Goal: Information Seeking & Learning: Learn about a topic

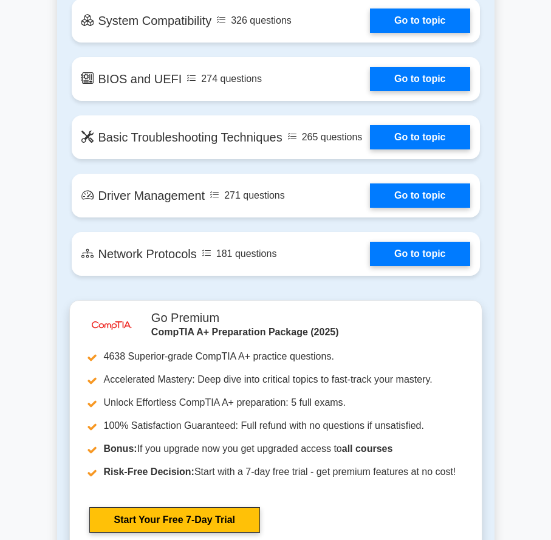
scroll to position [2553, 0]
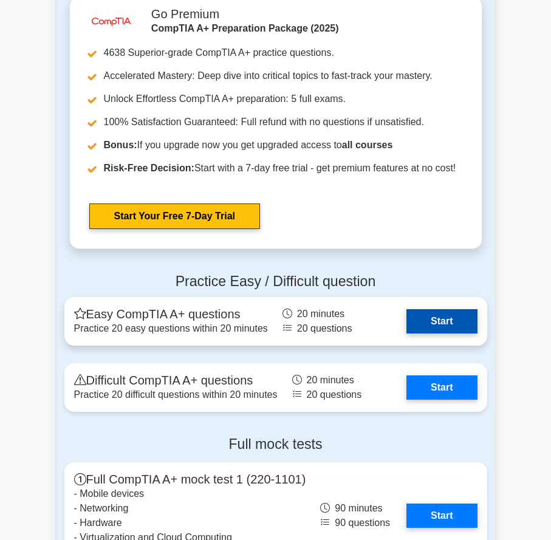
click at [445, 334] on link "Start" at bounding box center [442, 321] width 71 height 24
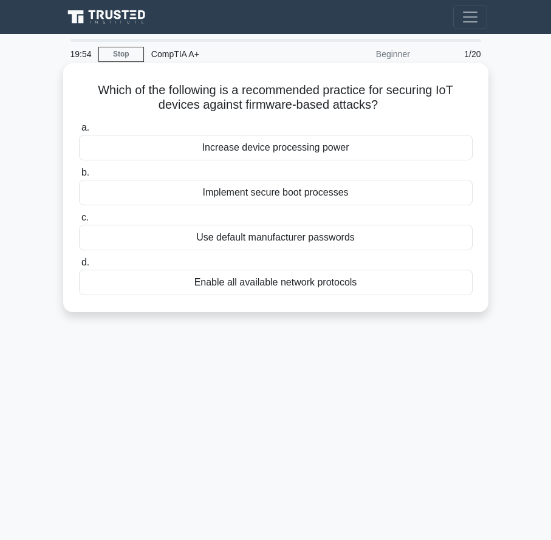
click at [249, 232] on div "Use default manufacturer passwords" at bounding box center [276, 238] width 394 height 26
click at [79, 222] on input "c. Use default manufacturer passwords" at bounding box center [79, 218] width 0 height 8
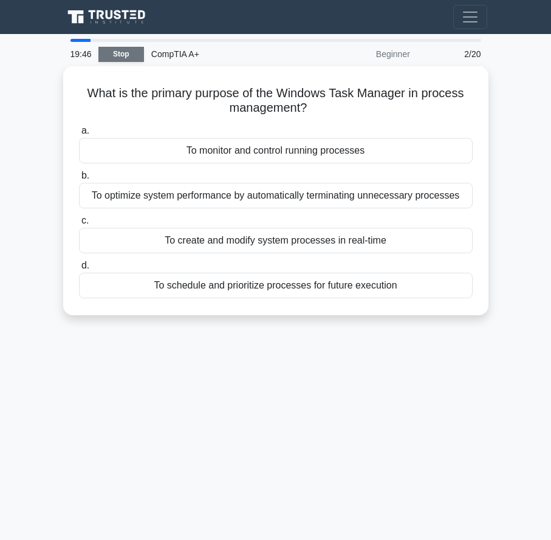
click at [125, 55] on link "Stop" at bounding box center [121, 54] width 46 height 15
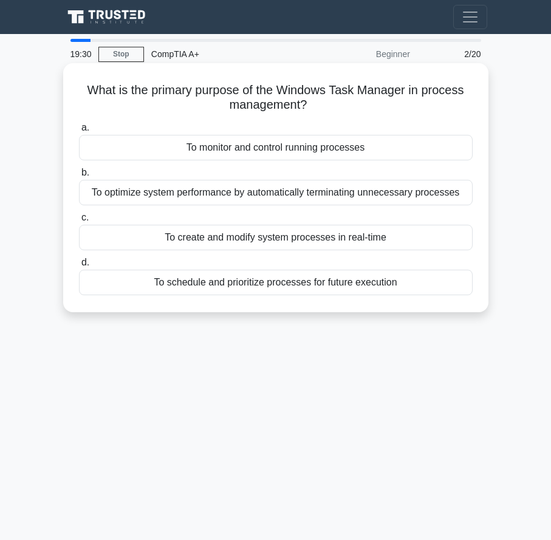
click at [299, 193] on div "To optimize system performance by automatically terminating unnecessary process…" at bounding box center [276, 193] width 394 height 26
click at [79, 177] on input "b. To optimize system performance by automatically terminating unnecessary proc…" at bounding box center [79, 173] width 0 height 8
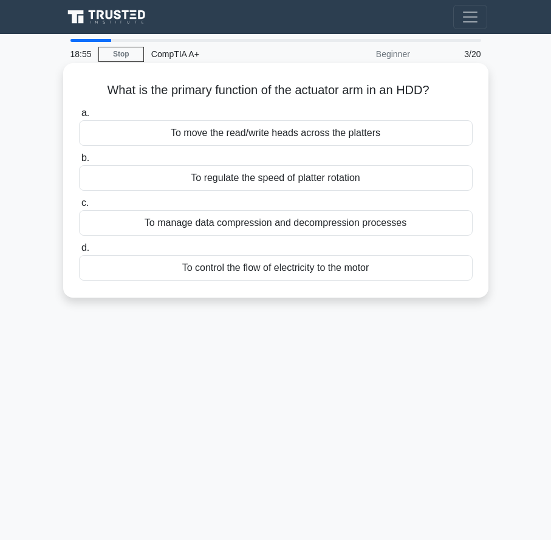
click at [239, 223] on div "To manage data compression and decompression processes" at bounding box center [276, 223] width 394 height 26
click at [79, 207] on input "c. To manage data compression and decompression processes" at bounding box center [79, 203] width 0 height 8
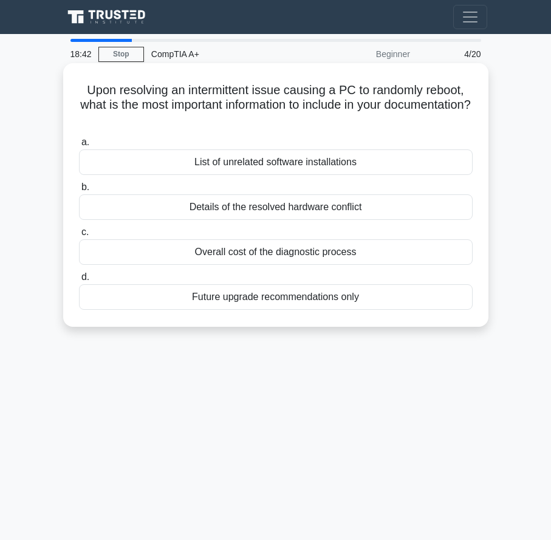
click at [332, 210] on div "Details of the resolved hardware conflict" at bounding box center [276, 207] width 394 height 26
click at [79, 191] on input "b. Details of the resolved hardware conflict" at bounding box center [79, 188] width 0 height 8
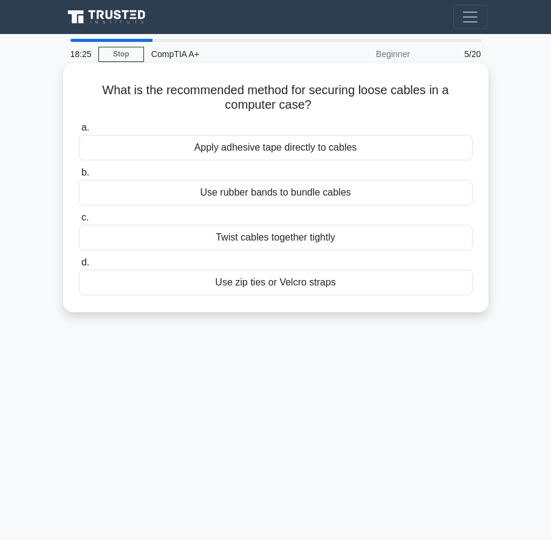
click at [304, 151] on div "Apply adhesive tape directly to cables" at bounding box center [276, 148] width 394 height 26
click at [79, 132] on input "a. Apply adhesive tape directly to cables" at bounding box center [79, 128] width 0 height 8
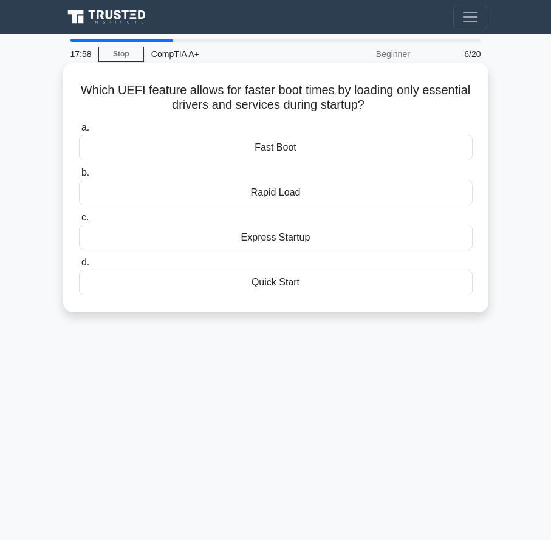
click at [277, 143] on div "Fast Boot" at bounding box center [276, 148] width 394 height 26
click at [79, 132] on input "a. Fast Boot" at bounding box center [79, 128] width 0 height 8
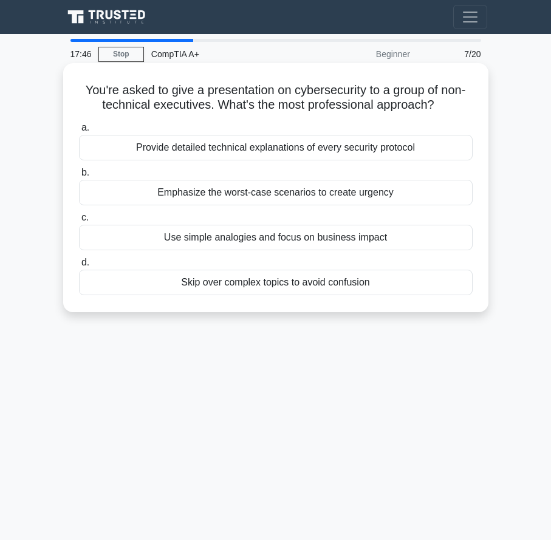
click at [297, 236] on div "Use simple analogies and focus on business impact" at bounding box center [276, 238] width 394 height 26
click at [79, 222] on input "c. Use simple analogies and focus on business impact" at bounding box center [79, 218] width 0 height 8
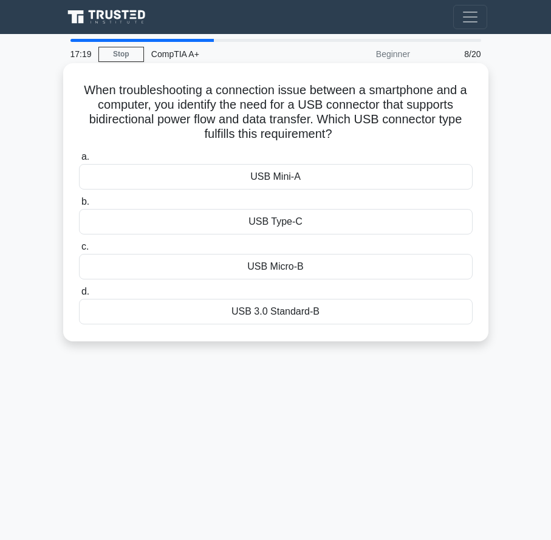
click at [286, 221] on div "USB Type-C" at bounding box center [276, 222] width 394 height 26
click at [79, 206] on input "b. USB Type-C" at bounding box center [79, 202] width 0 height 8
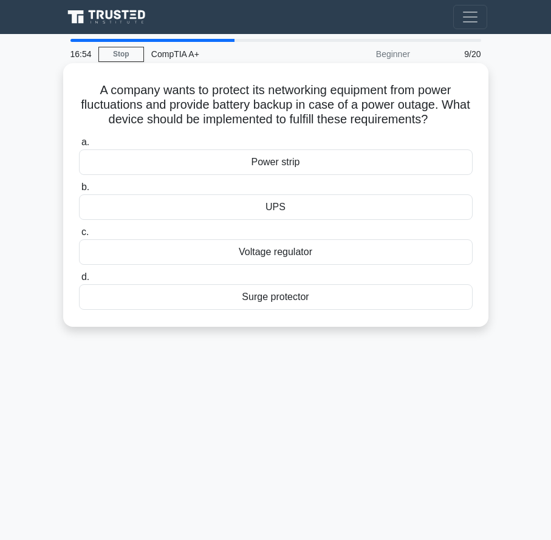
click at [279, 255] on div "Voltage regulator" at bounding box center [276, 252] width 394 height 26
click at [79, 236] on input "c. Voltage regulator" at bounding box center [79, 233] width 0 height 8
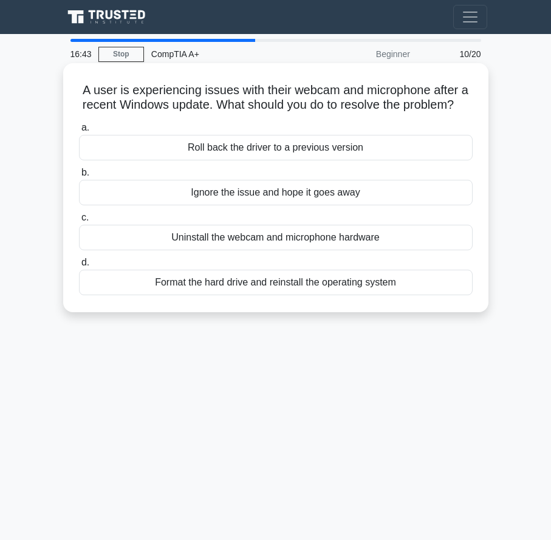
click at [227, 295] on div "Format the hard drive and reinstall the operating system" at bounding box center [276, 283] width 394 height 26
click at [79, 267] on input "d. Format the hard drive and reinstall the operating system" at bounding box center [79, 263] width 0 height 8
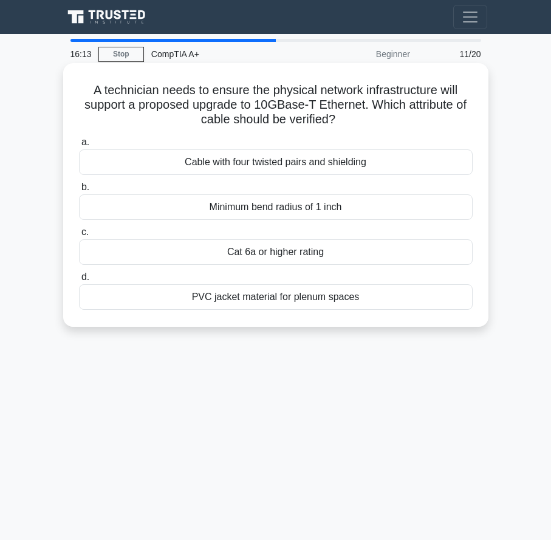
click at [304, 312] on div "a. Cable with four twisted pairs and shielding b. Minimum bend radius of 1 inch…" at bounding box center [276, 222] width 408 height 180
click at [304, 303] on div "PVC jacket material for plenum spaces" at bounding box center [276, 297] width 394 height 26
click at [79, 281] on input "d. PVC jacket material for plenum spaces" at bounding box center [79, 277] width 0 height 8
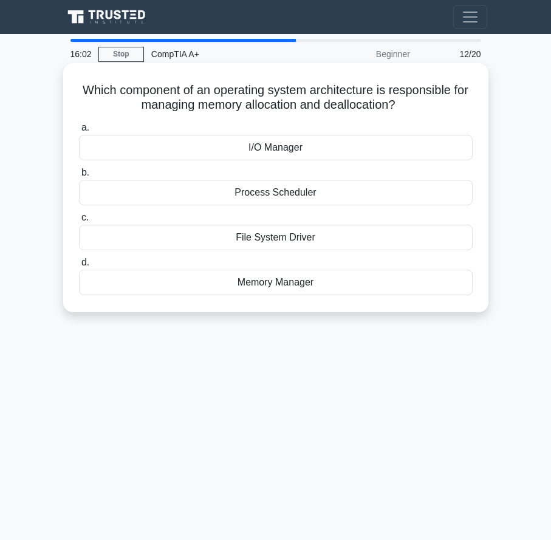
click at [304, 280] on div "Memory Manager" at bounding box center [276, 283] width 394 height 26
click at [79, 267] on input "d. Memory Manager" at bounding box center [79, 263] width 0 height 8
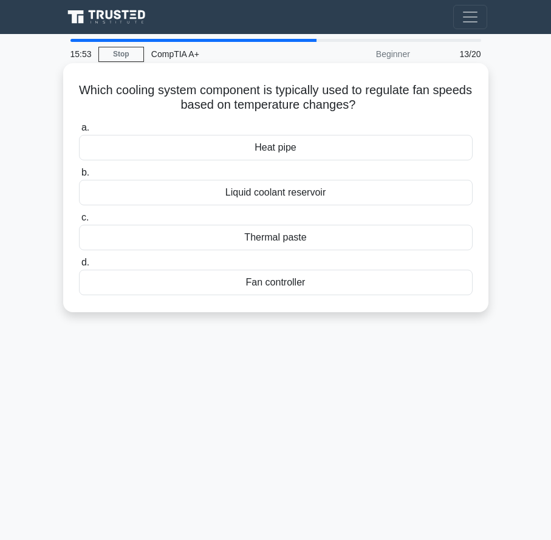
click at [287, 192] on div "Liquid coolant reservoir" at bounding box center [276, 193] width 394 height 26
click at [79, 177] on input "b. Liquid coolant reservoir" at bounding box center [79, 173] width 0 height 8
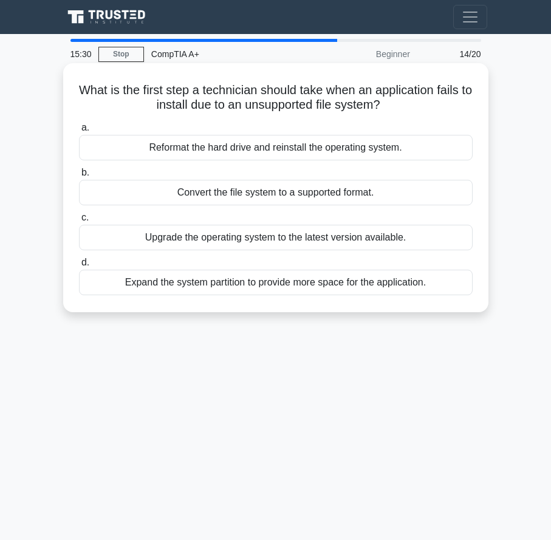
click at [261, 197] on div "Convert the file system to a supported format." at bounding box center [276, 193] width 394 height 26
click at [79, 177] on input "b. Convert the file system to a supported format." at bounding box center [79, 173] width 0 height 8
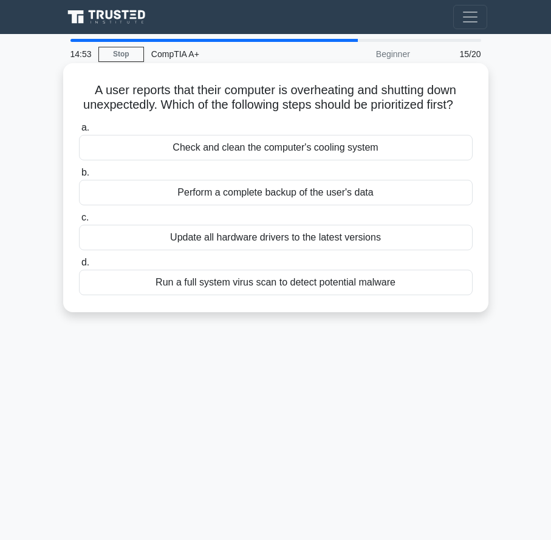
click at [245, 160] on div "Check and clean the computer's cooling system" at bounding box center [276, 148] width 394 height 26
click at [79, 132] on input "a. Check and clean the computer's cooling system" at bounding box center [79, 128] width 0 height 8
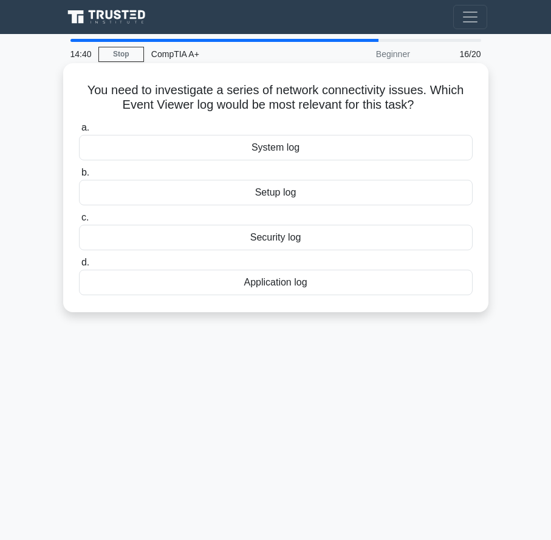
click at [284, 247] on div "Security log" at bounding box center [276, 238] width 394 height 26
click at [79, 222] on input "c. Security log" at bounding box center [79, 218] width 0 height 8
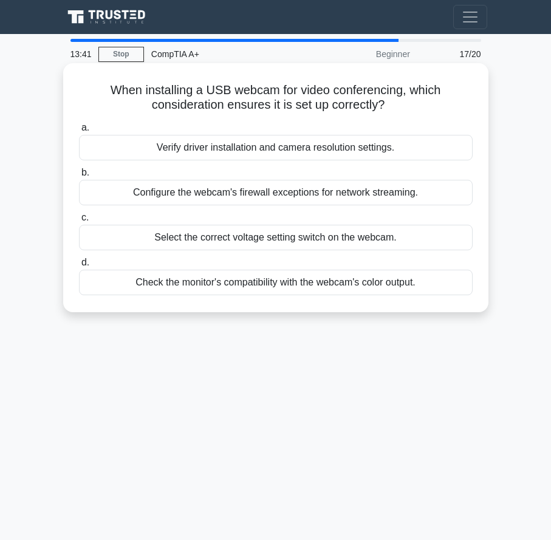
click at [212, 191] on div "Configure the webcam's firewall exceptions for network streaming." at bounding box center [276, 193] width 394 height 26
click at [79, 177] on input "b. Configure the webcam's firewall exceptions for network streaming." at bounding box center [79, 173] width 0 height 8
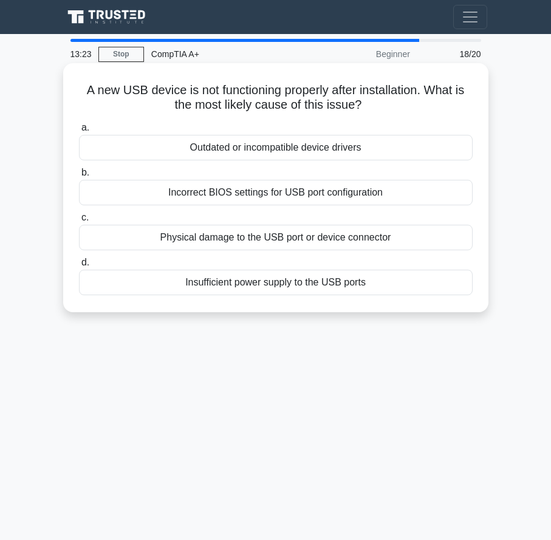
click at [294, 151] on div "Outdated or incompatible device drivers" at bounding box center [276, 148] width 394 height 26
click at [79, 132] on input "a. Outdated or incompatible device drivers" at bounding box center [79, 128] width 0 height 8
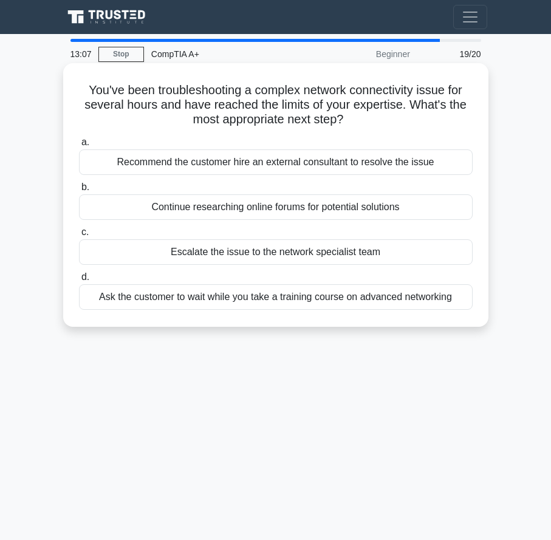
click at [266, 254] on div "Escalate the issue to the network specialist team" at bounding box center [276, 252] width 394 height 26
click at [79, 236] on input "c. Escalate the issue to the network specialist team" at bounding box center [79, 233] width 0 height 8
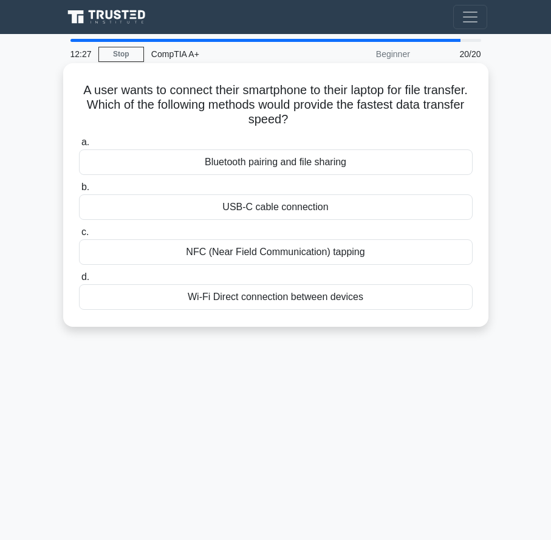
click at [291, 299] on div "Wi-Fi Direct connection between devices" at bounding box center [276, 297] width 394 height 26
click at [79, 281] on input "d. Wi-Fi Direct connection between devices" at bounding box center [79, 277] width 0 height 8
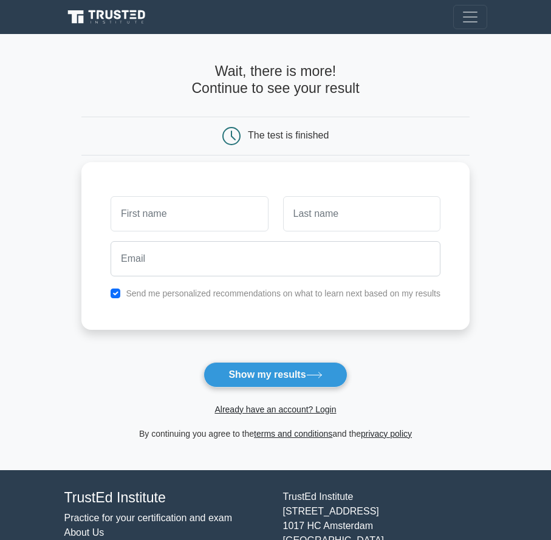
click at [173, 211] on input "text" at bounding box center [189, 213] width 157 height 35
type input "[PERSON_NAME]"
click at [326, 222] on input "text" at bounding box center [361, 213] width 157 height 35
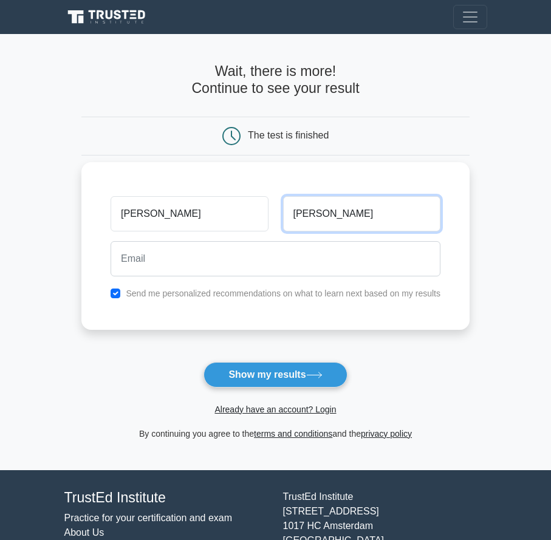
type input "[PERSON_NAME]"
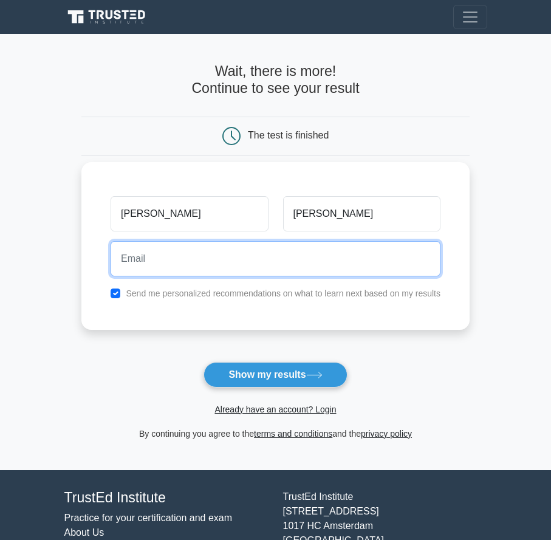
click at [266, 253] on input "email" at bounding box center [276, 258] width 330 height 35
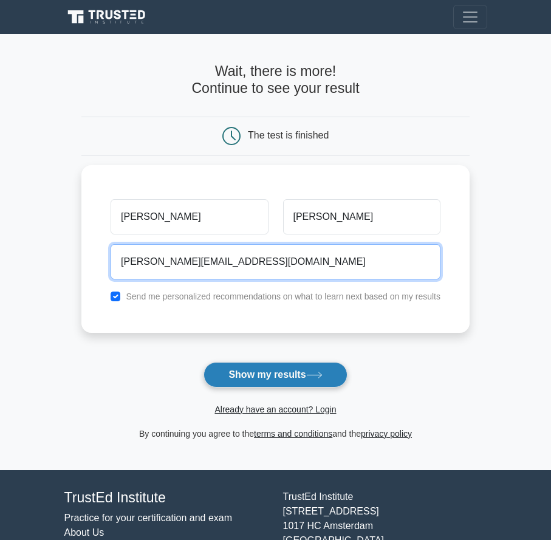
type input "[PERSON_NAME][EMAIL_ADDRESS][DOMAIN_NAME]"
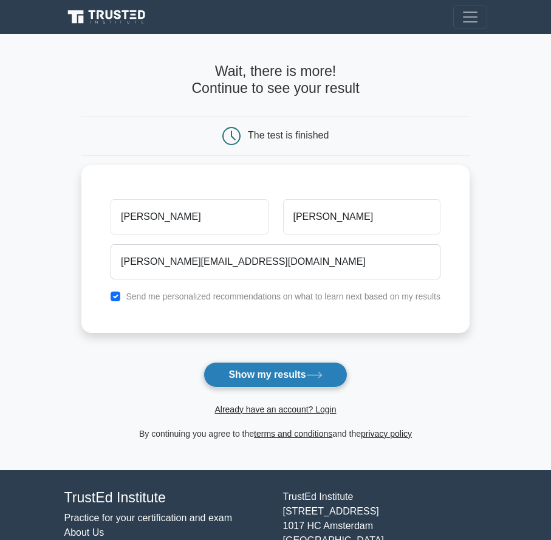
click at [235, 366] on button "Show my results" at bounding box center [275, 375] width 143 height 26
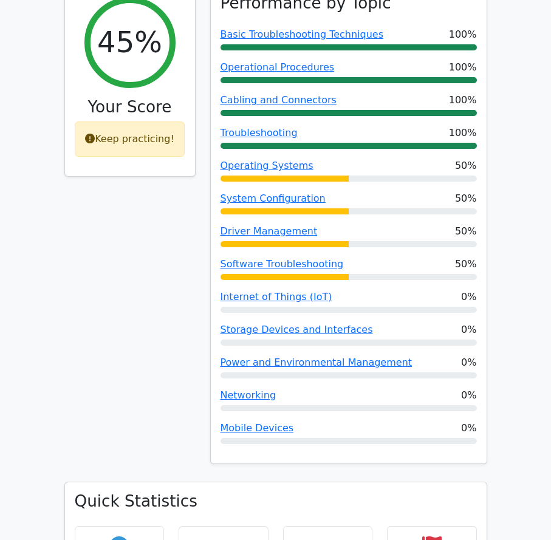
scroll to position [547, 0]
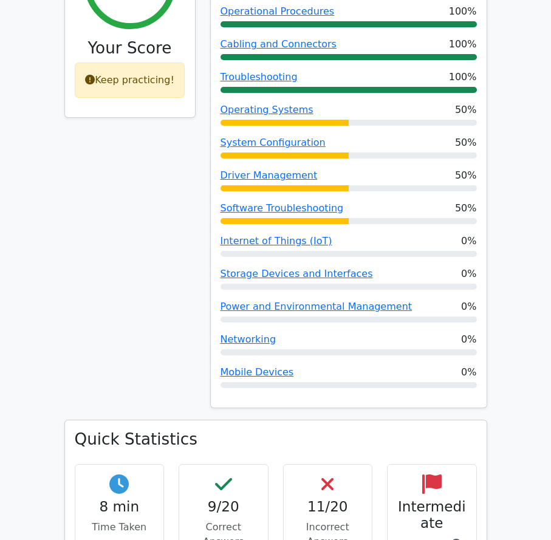
click at [344, 499] on h4 "11/20" at bounding box center [328, 507] width 69 height 17
click at [429, 499] on h4 "Intermediate" at bounding box center [431, 516] width 69 height 34
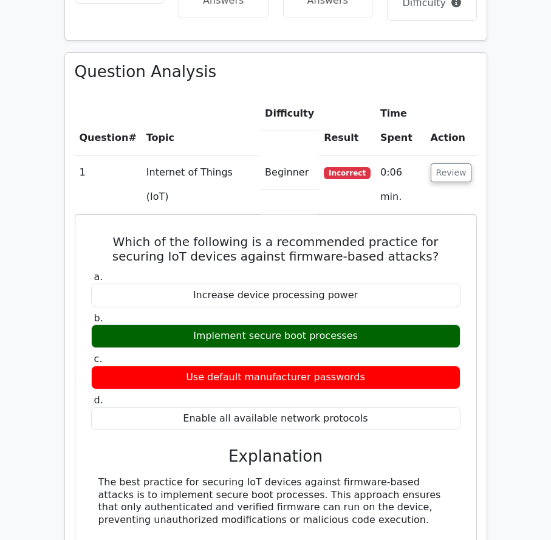
scroll to position [1033, 0]
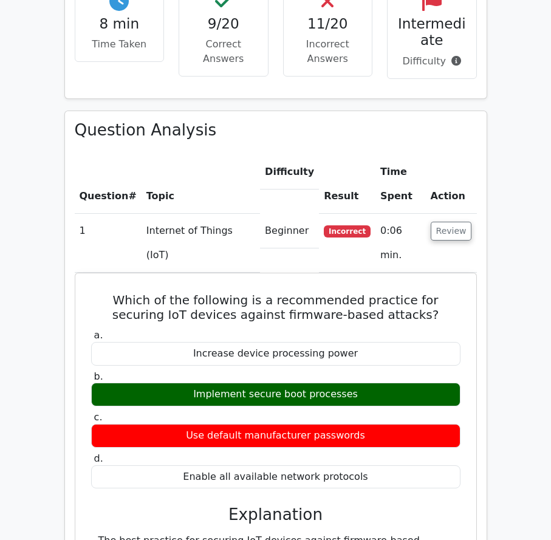
click at [142, 214] on td "Internet of Things (IoT)" at bounding box center [201, 243] width 119 height 59
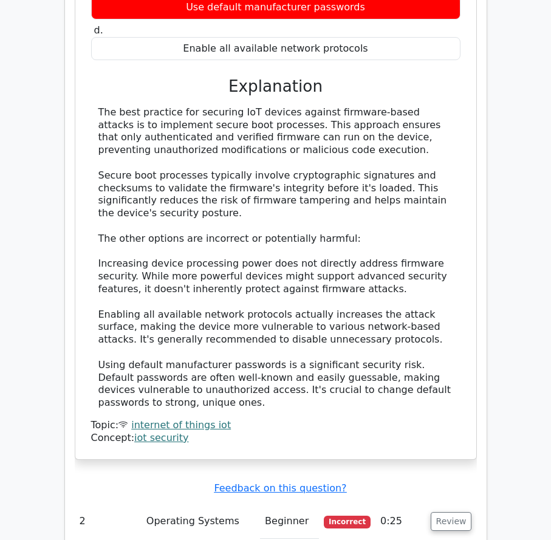
scroll to position [1641, 0]
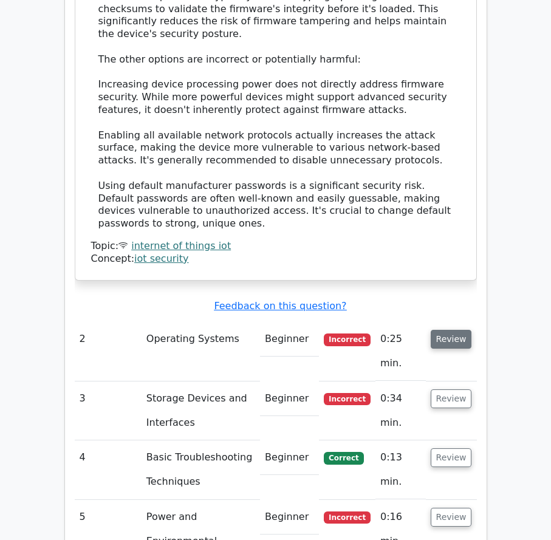
click at [447, 330] on button "Review" at bounding box center [451, 339] width 41 height 19
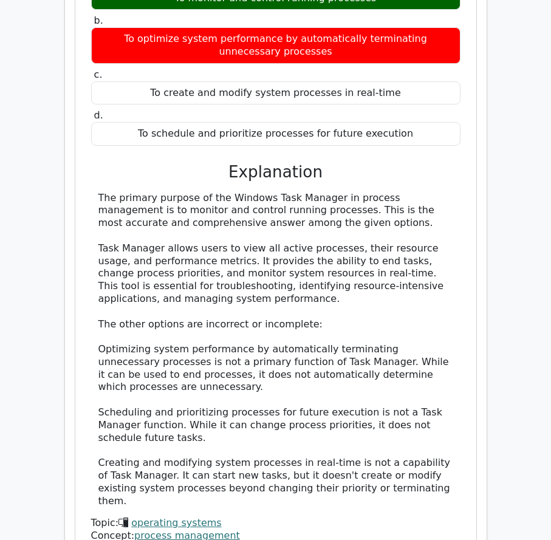
scroll to position [2310, 0]
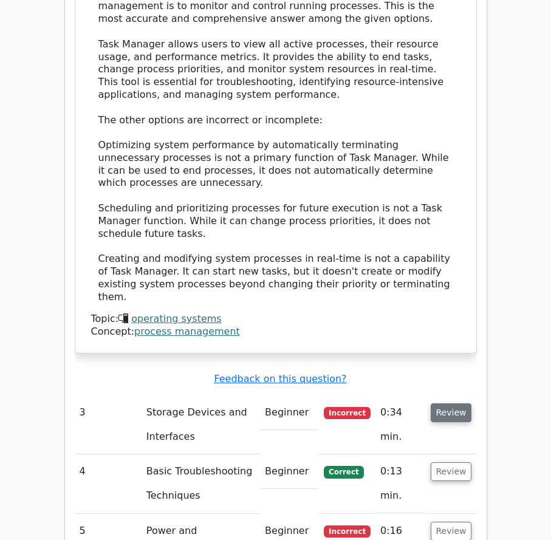
click at [460, 404] on button "Review" at bounding box center [451, 413] width 41 height 19
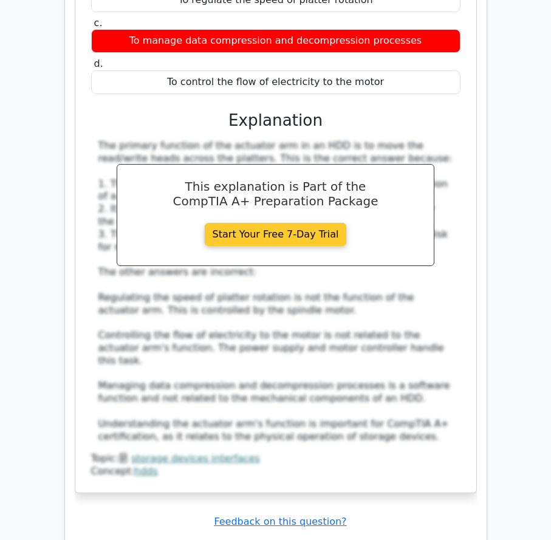
scroll to position [3039, 0]
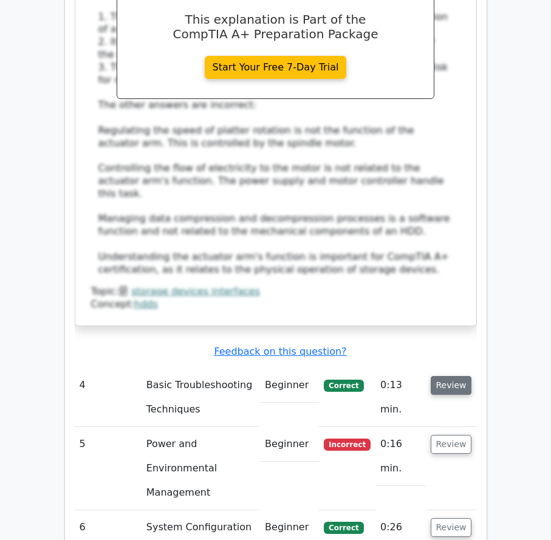
click at [459, 376] on button "Review" at bounding box center [451, 385] width 41 height 19
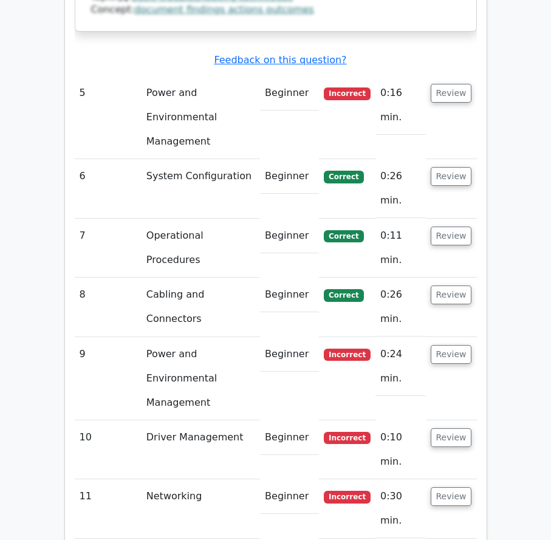
scroll to position [4254, 0]
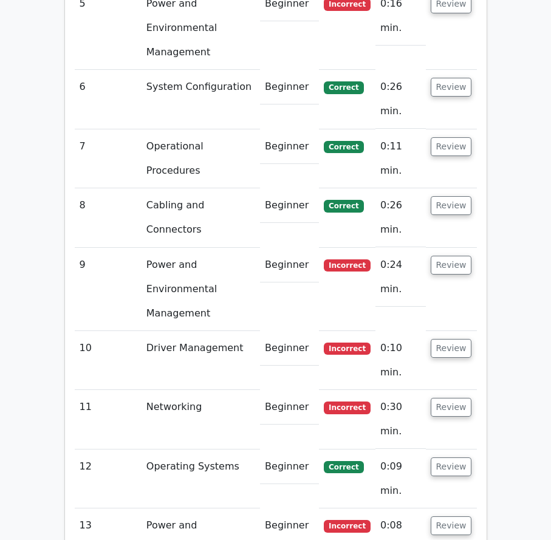
scroll to position [4072, 0]
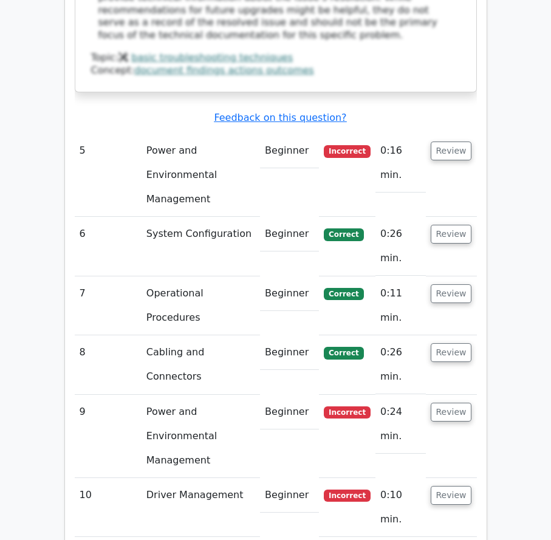
scroll to position [3890, 0]
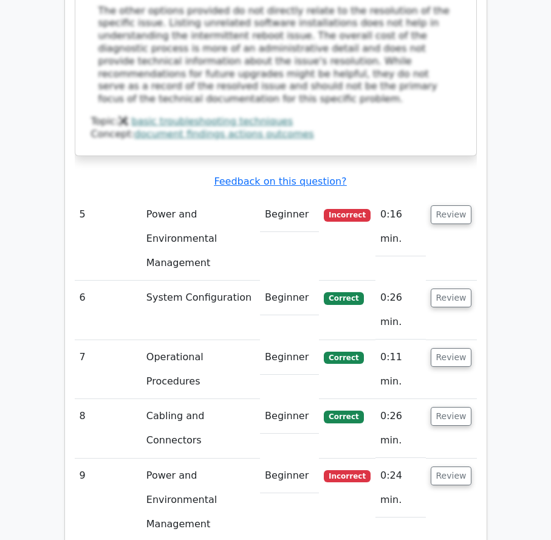
click at [457, 467] on button "Review" at bounding box center [451, 476] width 41 height 19
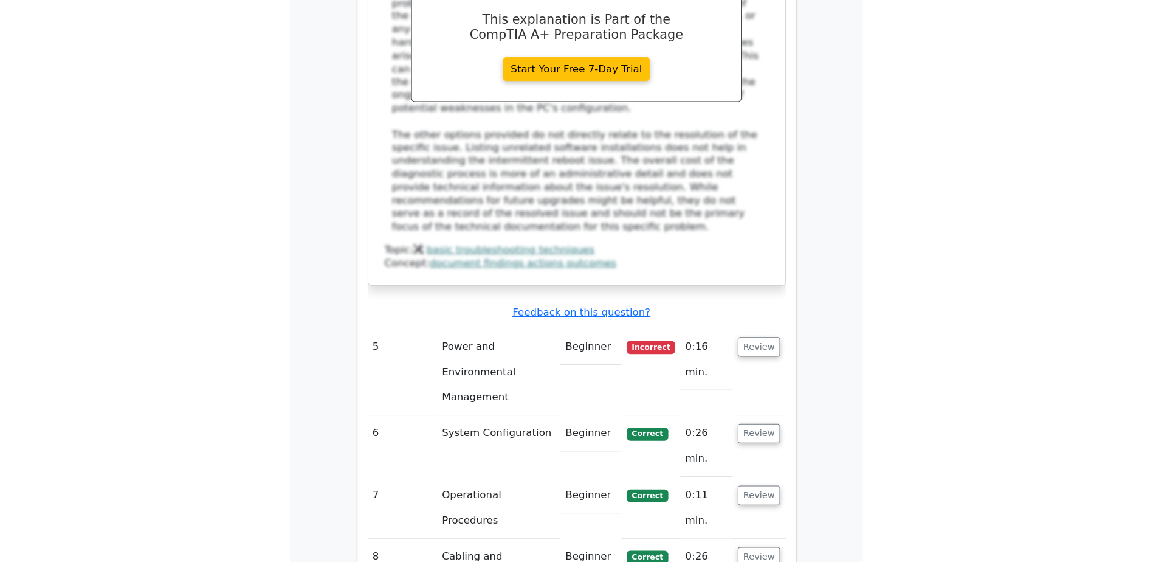
scroll to position [3707, 0]
